Goal: Information Seeking & Learning: Learn about a topic

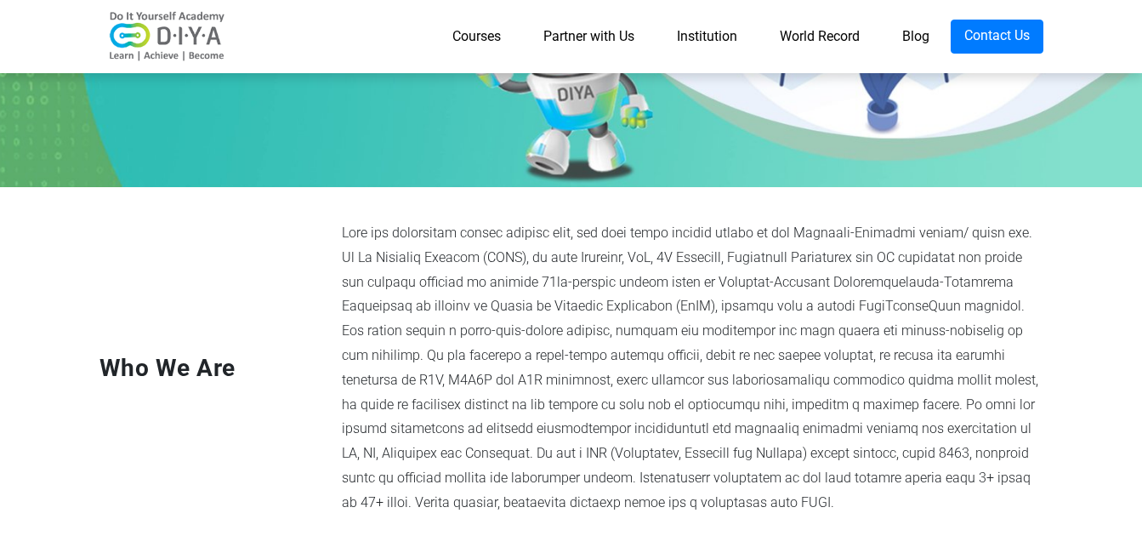
scroll to position [255, 0]
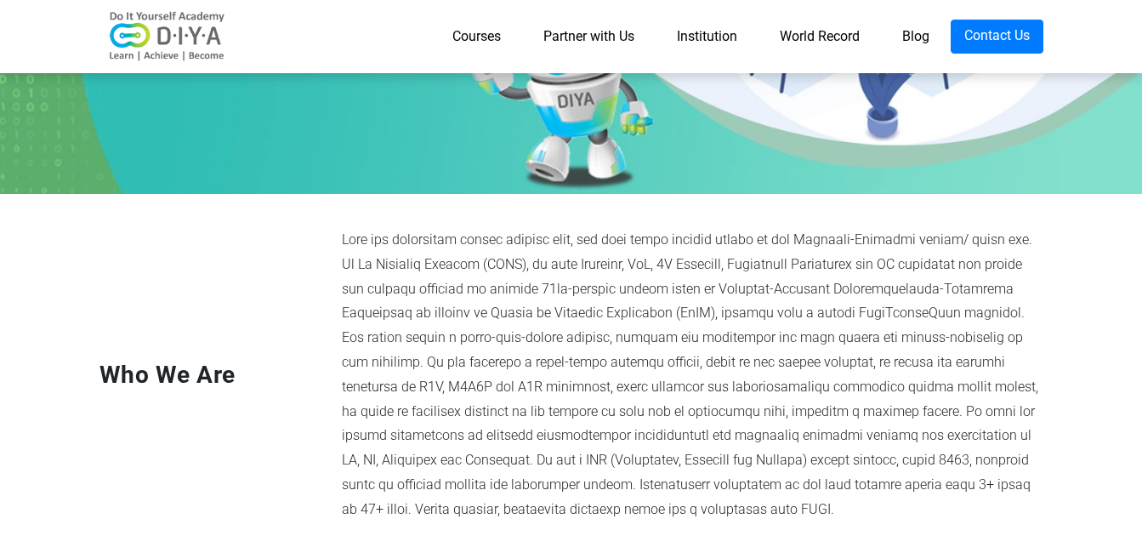
drag, startPoint x: 343, startPoint y: 236, endPoint x: 674, endPoint y: 517, distance: 433.7
click at [674, 517] on div at bounding box center [692, 375] width 727 height 294
copy div "With the technology trends growing fast, the only thing growing faster is the I…"
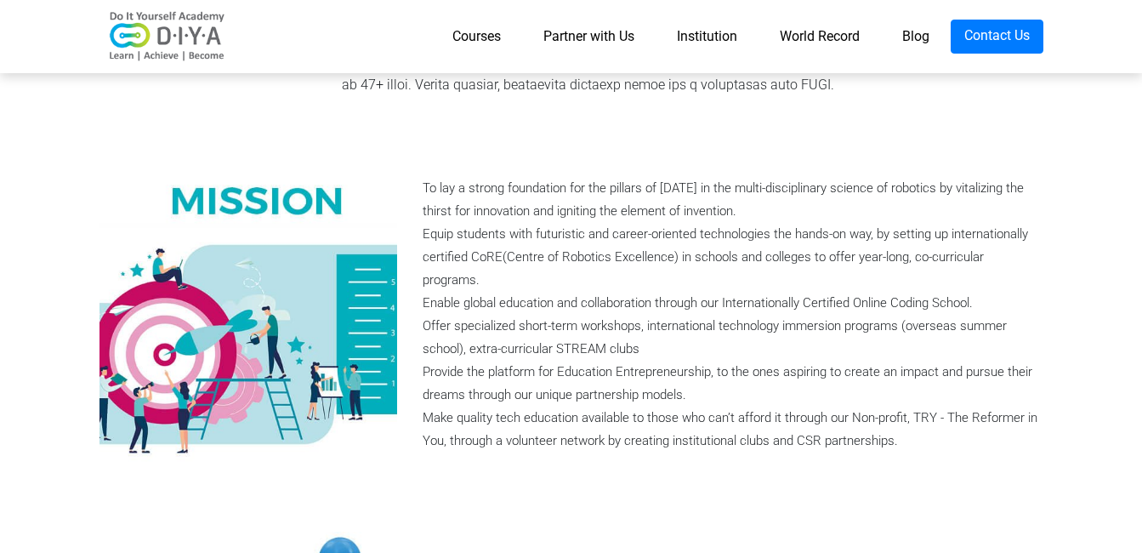
scroll to position [680, 0]
drag, startPoint x: 425, startPoint y: 195, endPoint x: 1002, endPoint y: 474, distance: 641.1
click at [1002, 474] on section "To lay a strong foundation for the pillars of [DATE] in the multi-disciplinary …" at bounding box center [571, 314] width 1142 height 366
copy div "Lo ips d sitame consectetu adi eli seddoei te incididu ut lab etdol-magnaaliqua…"
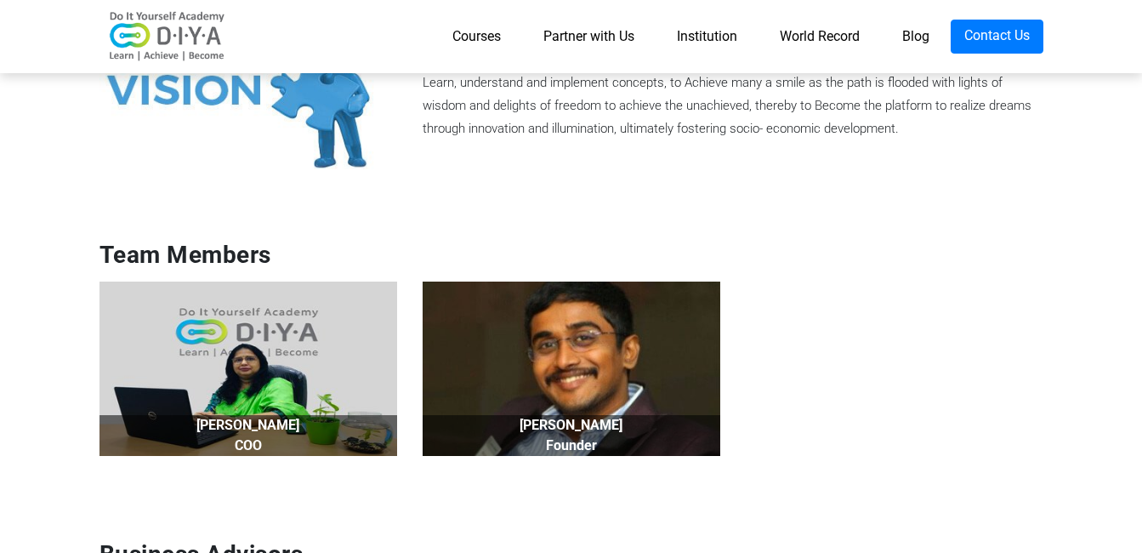
scroll to position [1105, 0]
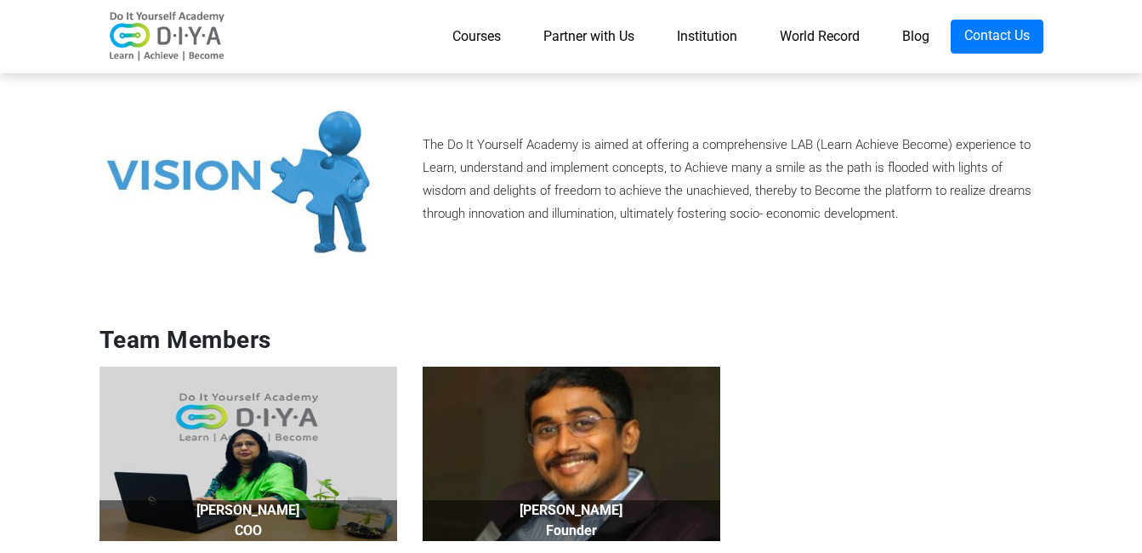
drag, startPoint x: 426, startPoint y: 140, endPoint x: 1069, endPoint y: 232, distance: 649.3
click at [1069, 232] on section "The Do It Yourself Academy is aimed at offering a comprehensive LAB (Learn Achi…" at bounding box center [571, 179] width 1142 height 217
click at [883, 271] on section "The Do It Yourself Academy is aimed at offering a comprehensive LAB (Learn Achi…" at bounding box center [571, 179] width 1142 height 217
drag, startPoint x: 424, startPoint y: 142, endPoint x: 938, endPoint y: 230, distance: 521.1
click at [938, 230] on div "The Do It Yourself Academy is aimed at offering a comprehensive LAB (Learn Achi…" at bounding box center [571, 179] width 969 height 149
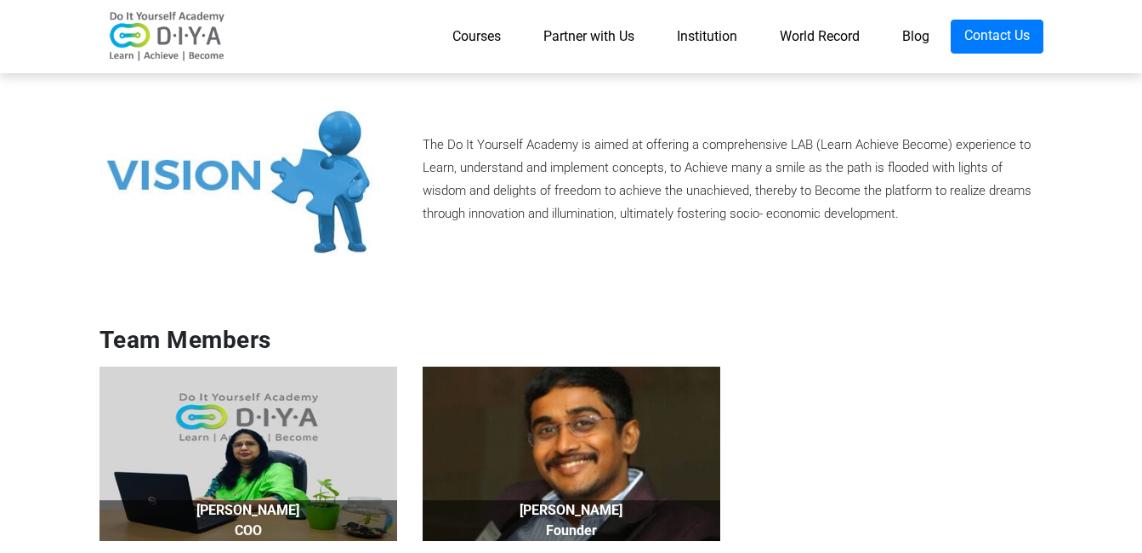
copy div "The Do It Yourself Academy is aimed at offering a comprehensive LAB (Learn Achi…"
